Goal: Information Seeking & Learning: Check status

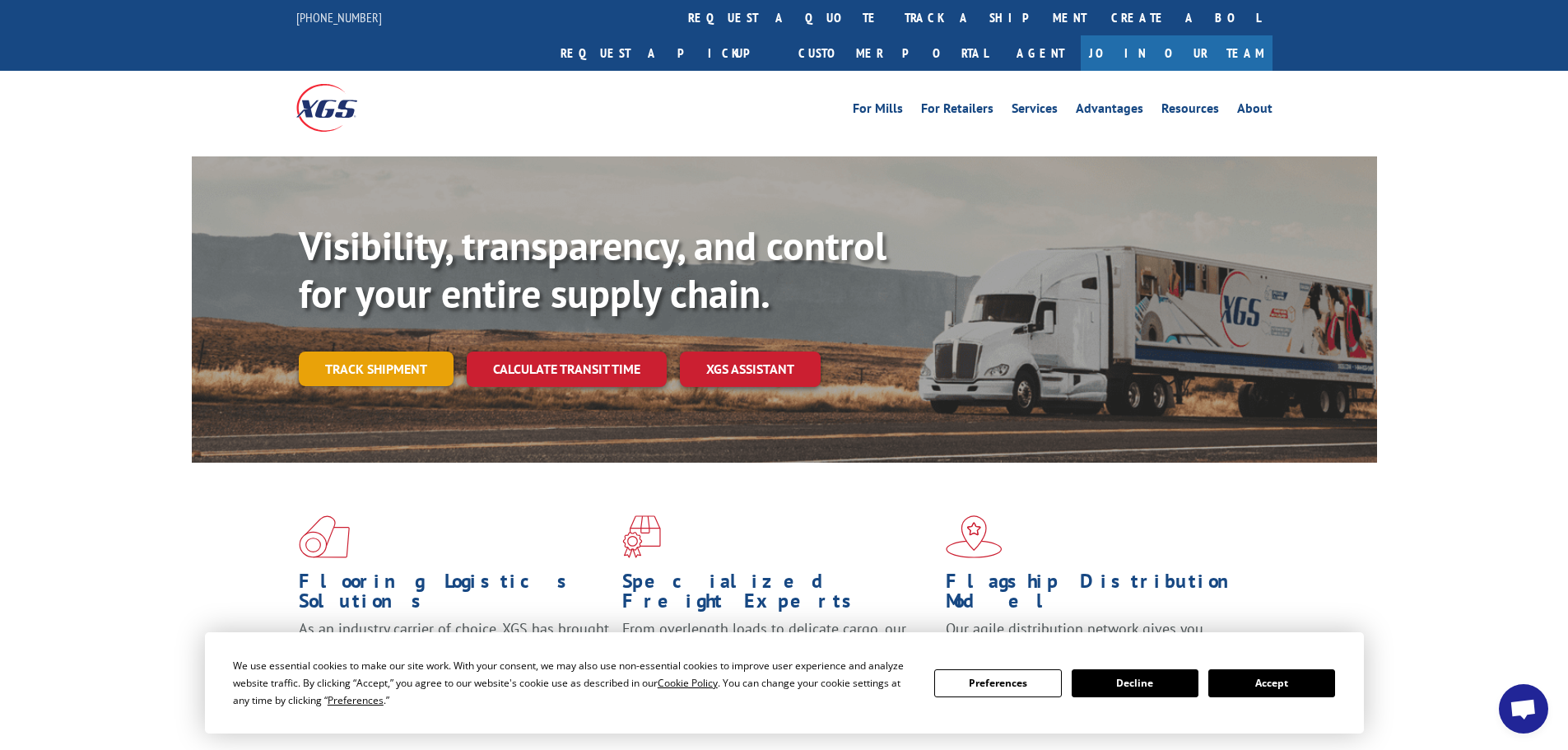
click at [335, 351] on link "Track shipment" at bounding box center [376, 368] width 155 height 34
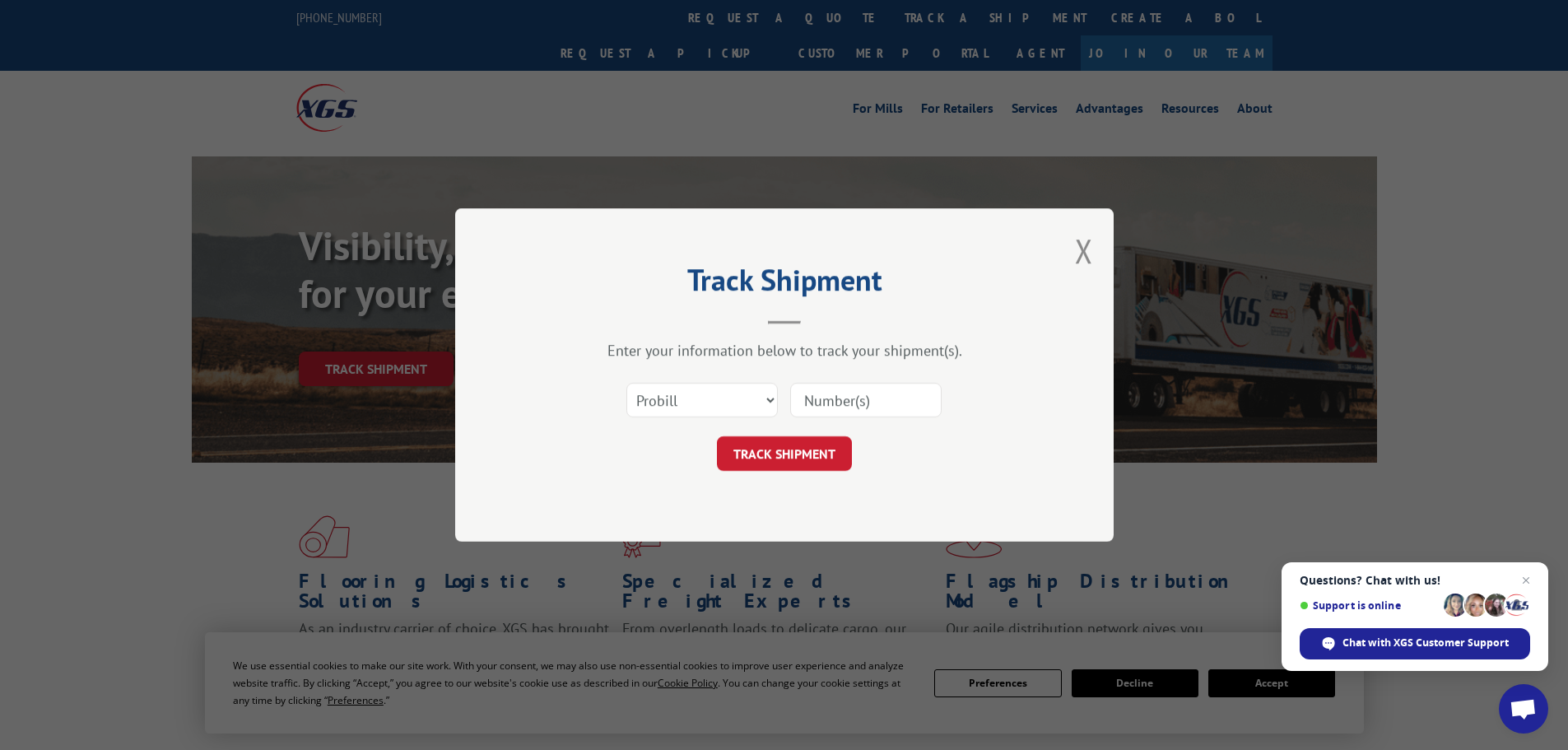
click at [893, 400] on input at bounding box center [865, 400] width 152 height 34
paste input "17477576"
type input "17477576"
click at [755, 454] on button "TRACK SHIPMENT" at bounding box center [784, 453] width 135 height 34
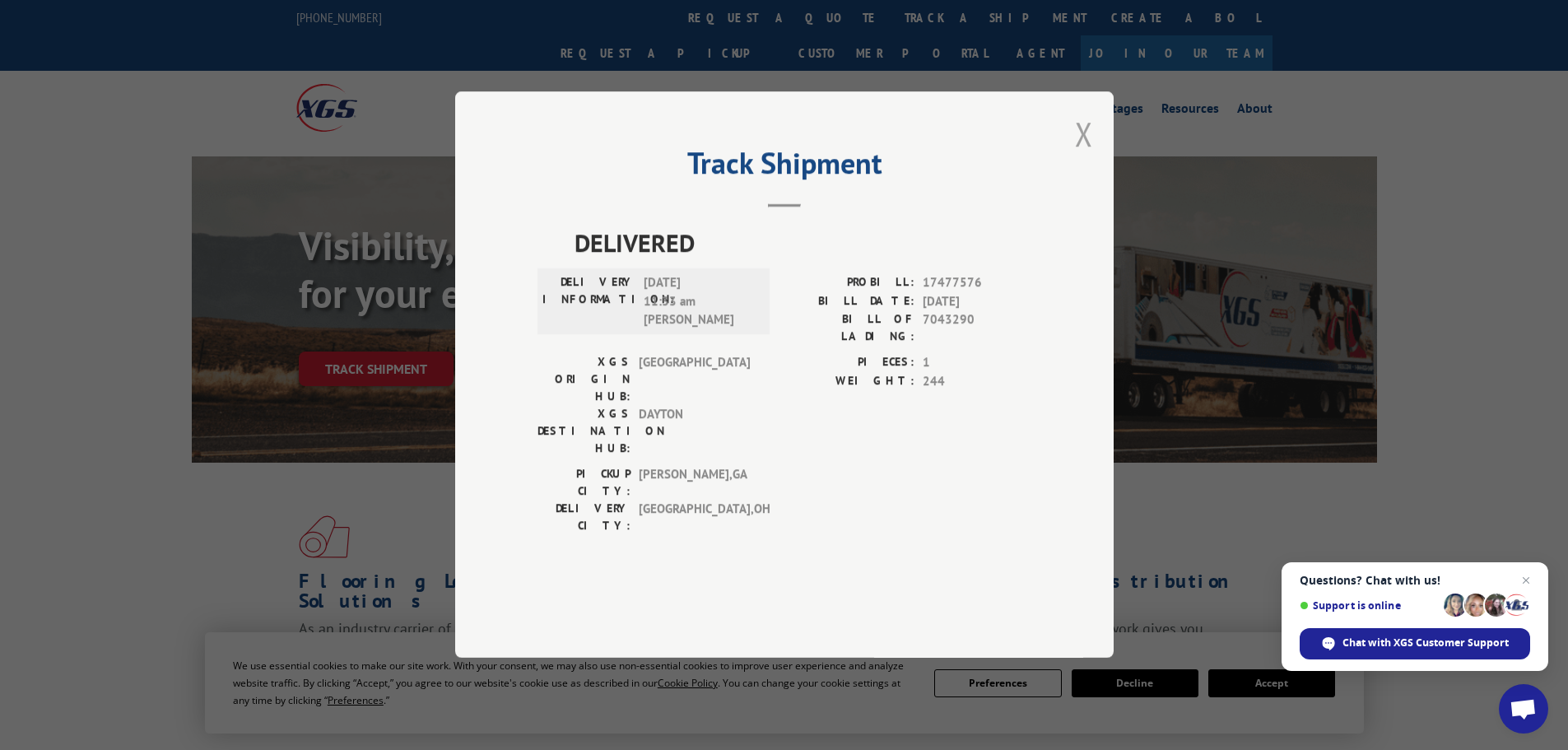
click at [1084, 156] on button "Close modal" at bounding box center [1084, 134] width 18 height 44
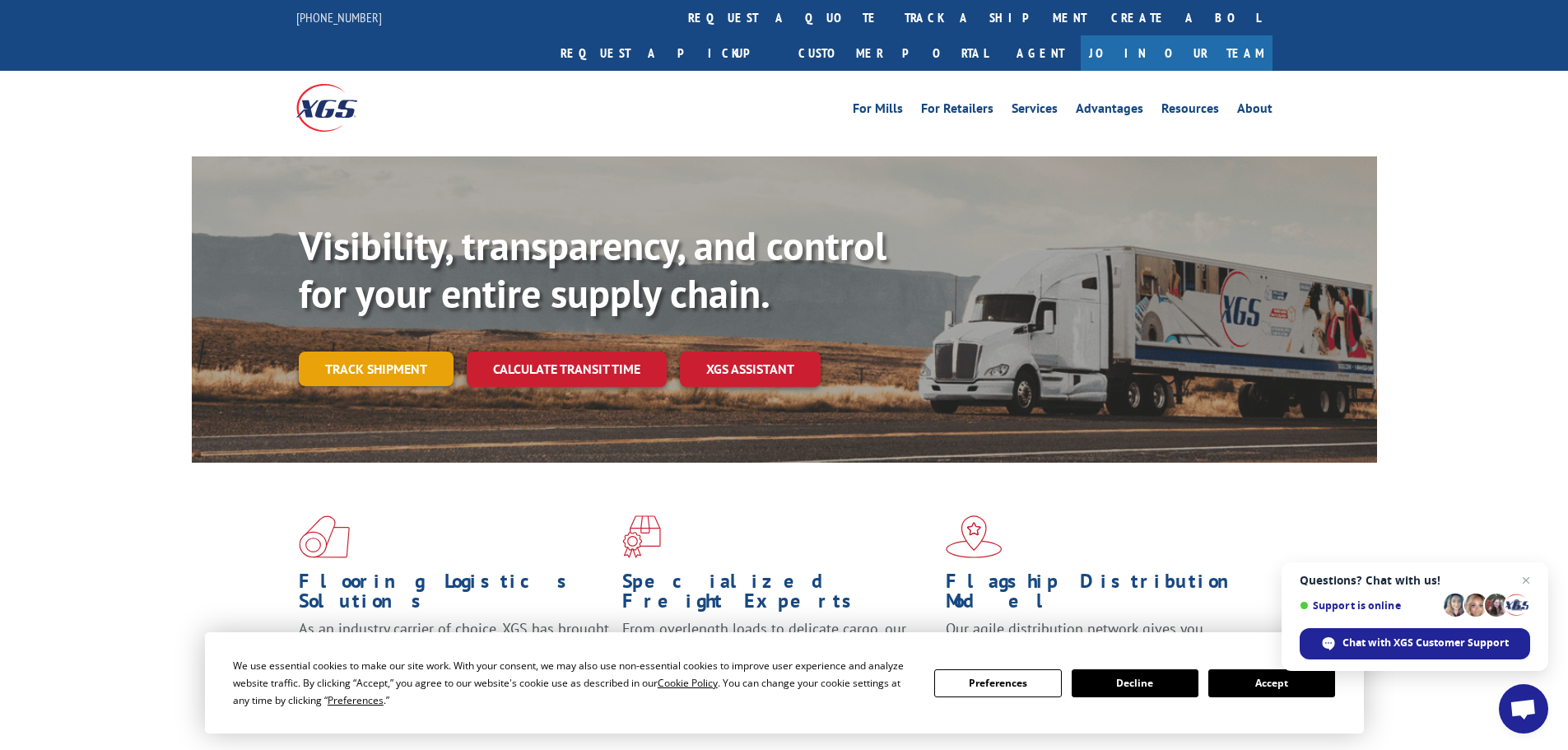
click at [361, 351] on link "Track shipment" at bounding box center [376, 368] width 155 height 34
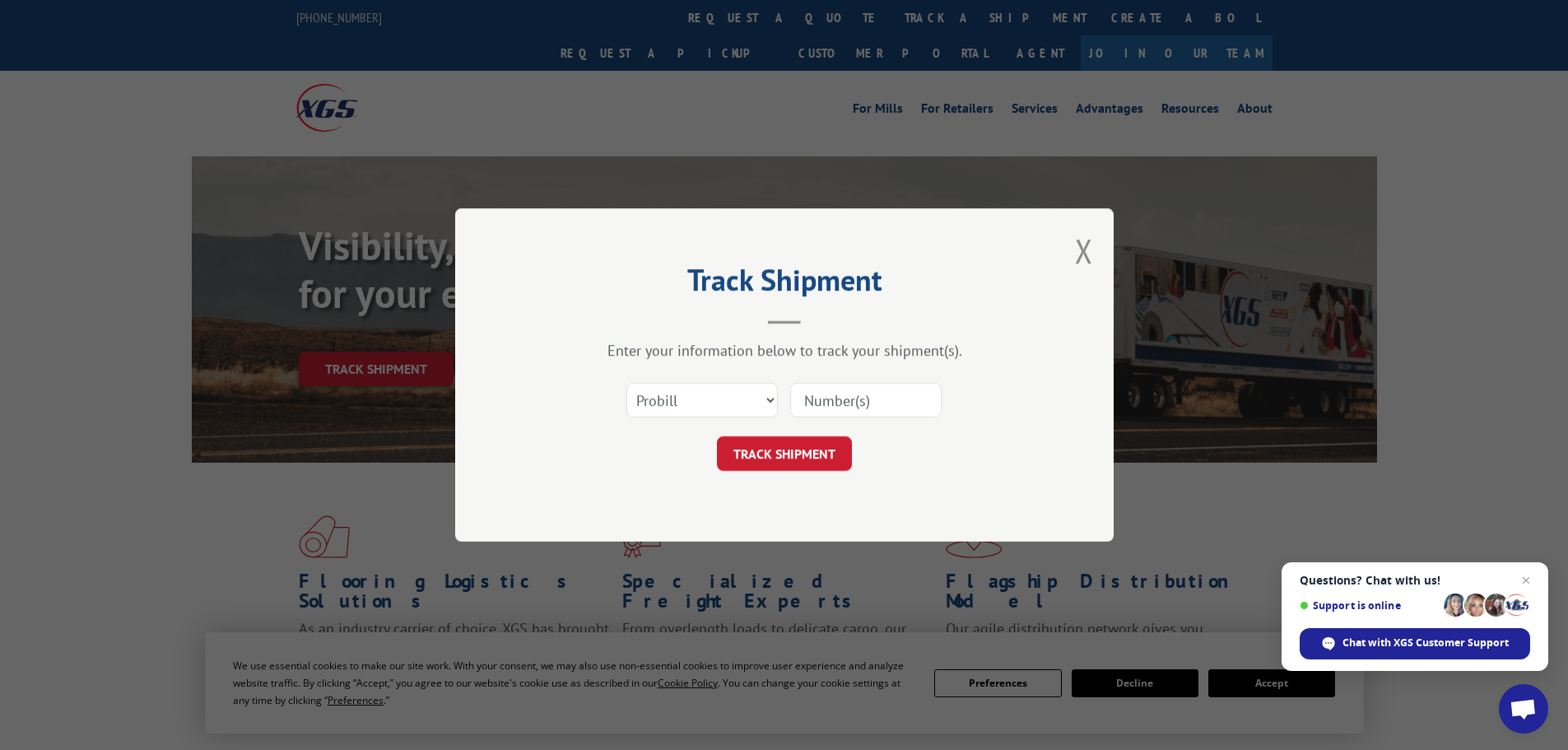
click at [873, 400] on input at bounding box center [865, 400] width 152 height 34
paste input "17477894"
type input "17477894"
click at [784, 449] on button "TRACK SHIPMENT" at bounding box center [784, 453] width 135 height 34
